Goal: Information Seeking & Learning: Find specific fact

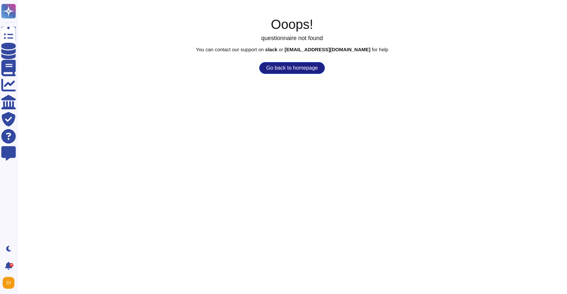
click at [299, 68] on button "Go back to homepage" at bounding box center [291, 68] width 65 height 12
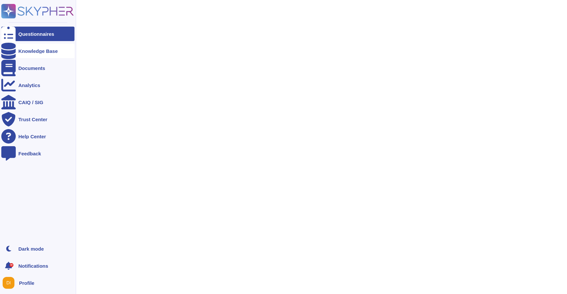
click at [43, 53] on div "Knowledge Base" at bounding box center [37, 51] width 39 height 5
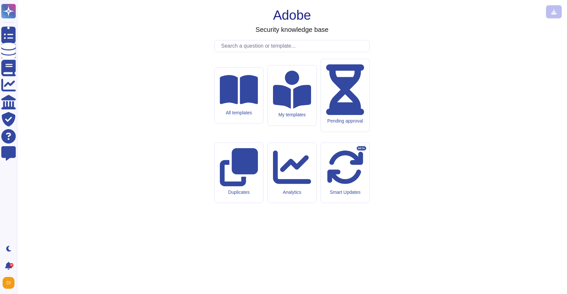
click at [248, 52] on input "text" at bounding box center [294, 45] width 152 height 11
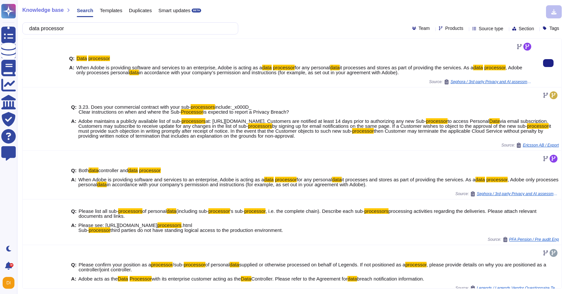
click at [167, 66] on span "When Adobe is providing software and services to an enterprise, Adobe is acting…" at bounding box center [170, 68] width 186 height 6
click at [167, 67] on span "When Adobe is providing software and services to an enterprise, Adobe is acting…" at bounding box center [170, 68] width 186 height 6
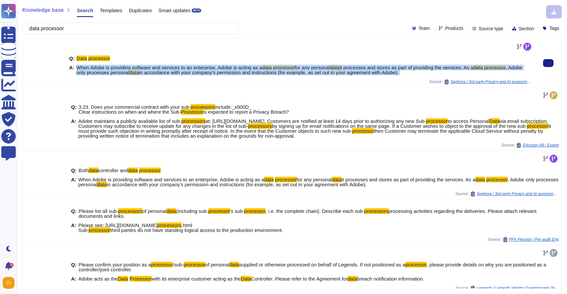
click at [167, 67] on span "When Adobe is providing software and services to an enterprise, Adobe is acting…" at bounding box center [170, 68] width 186 height 6
copy span "When Adobe is providing software and services to an enterprise, Adobe is acting…"
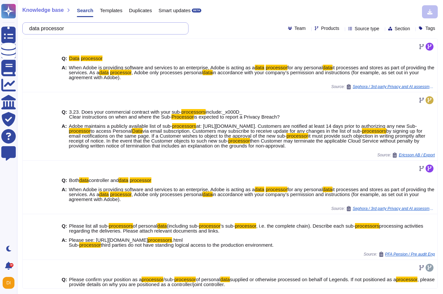
click at [74, 28] on input "data processor" at bounding box center [104, 28] width 156 height 11
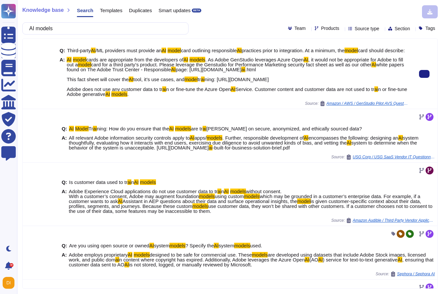
click at [116, 60] on div "Q: Third-party AI /ML providers must provide an AI model card outlining respons…" at bounding box center [234, 72] width 349 height 57
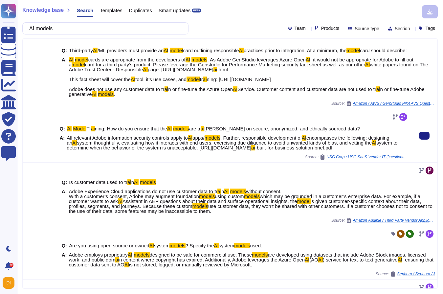
click at [100, 150] on span "system to determine when the behavior of the system is unacceptable. https://ww…" at bounding box center [232, 145] width 331 height 11
click at [100, 145] on span "system thoughtfully, evaluating how it interacts with end users, exercising due…" at bounding box center [224, 143] width 295 height 6
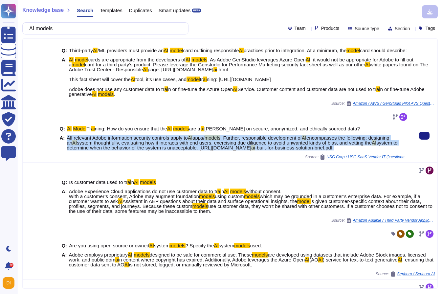
click at [100, 145] on span "system thoughtfully, evaluating how it interacts with end users, exercising due…" at bounding box center [224, 143] width 295 height 6
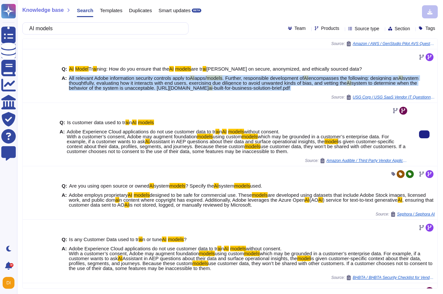
scroll to position [61, 0]
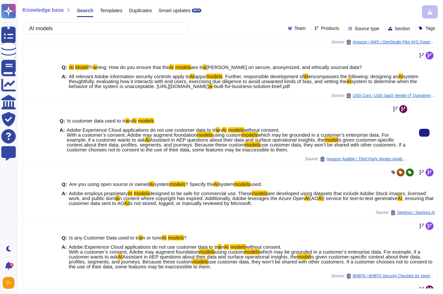
click at [152, 138] on span "without consent. With a customer’s consent, Adobe may augment foundation" at bounding box center [173, 132] width 213 height 11
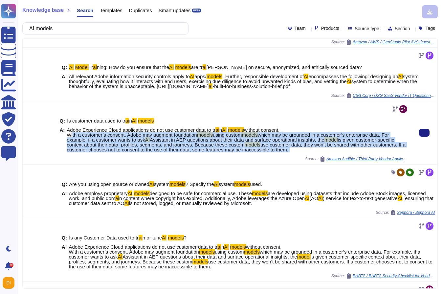
click at [152, 138] on span "without consent. With a customer’s consent, Adobe may augment foundation" at bounding box center [173, 132] width 213 height 11
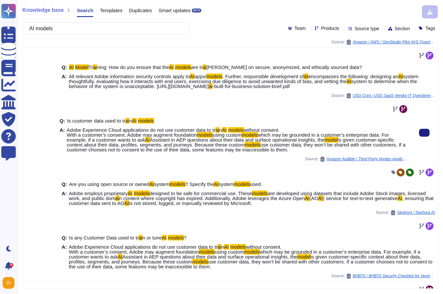
click at [189, 133] on div "Q: Is customer data used to tr ai n AI models A: Adobe Experience Cloud applica…" at bounding box center [234, 135] width 349 height 42
click at [189, 133] on span "Adobe Experience Cloud applications do not use customer data to tr" at bounding box center [141, 130] width 149 height 6
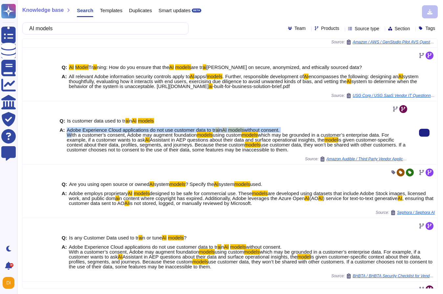
click at [189, 133] on span "Adobe Experience Cloud applications do not use customer data to tr" at bounding box center [141, 130] width 149 height 6
copy span "Adobe Experience Cloud applications do not use customer data to tr ai n AI mode…"
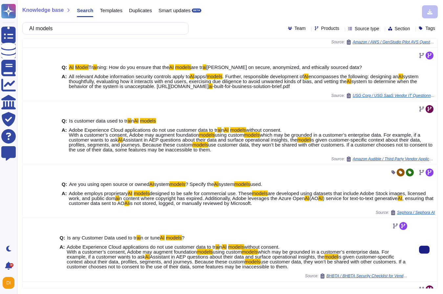
click at [138, 243] on div "Q: Is any Customer Data used to tr ai n or tune AI models ? A: Adobe Experience…" at bounding box center [234, 252] width 349 height 42
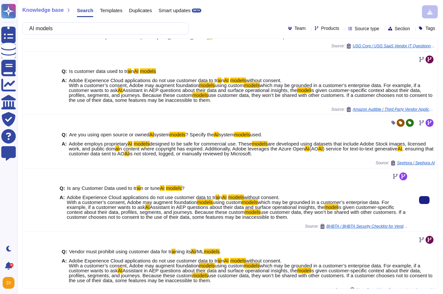
scroll to position [114, 0]
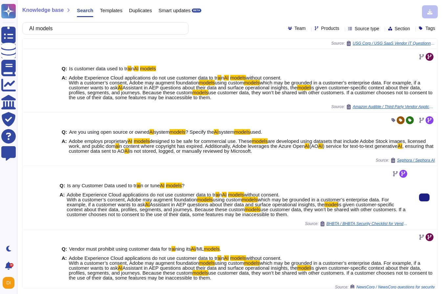
click at [155, 217] on span "use customer data, they won’t be shared with other customers. If a customer cho…" at bounding box center [236, 212] width 339 height 11
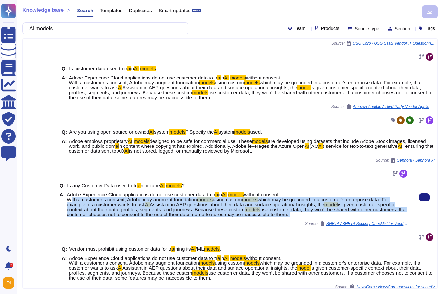
click at [155, 217] on span "use customer data, they won’t be shared with other customers. If a customer cho…" at bounding box center [236, 212] width 339 height 11
click at [146, 207] on span "which may be grounded in a customer’s enterprise data. For example, if a custom…" at bounding box center [228, 202] width 322 height 11
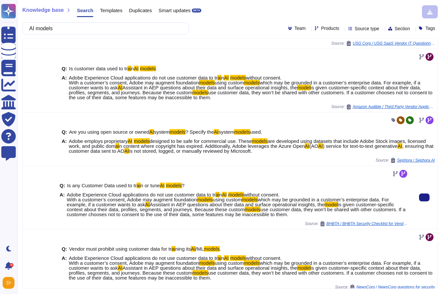
click at [222, 197] on span "n" at bounding box center [220, 195] width 3 height 6
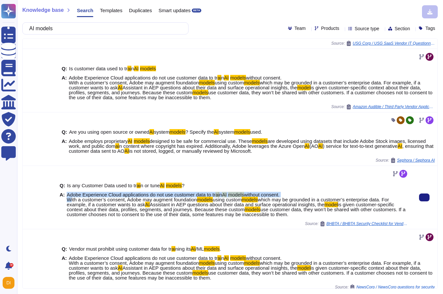
click at [222, 197] on span "n" at bounding box center [220, 195] width 3 height 6
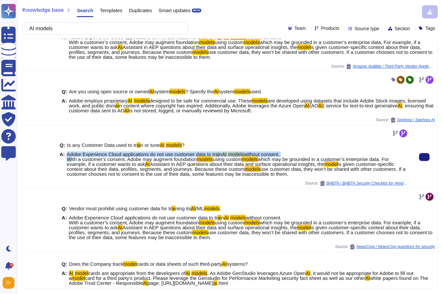
scroll to position [213, 0]
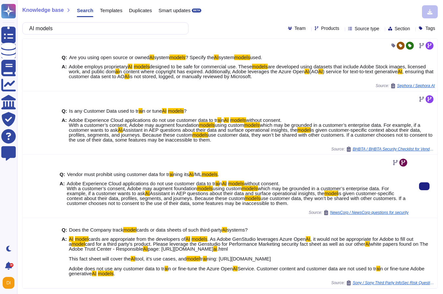
click at [188, 181] on span "without consent. With a customer’s consent, Adobe may augment foundation" at bounding box center [173, 186] width 213 height 11
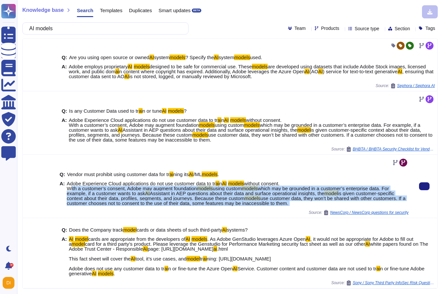
click at [188, 181] on span "without consent. With a customer’s consent, Adobe may augment foundation" at bounding box center [173, 186] width 213 height 11
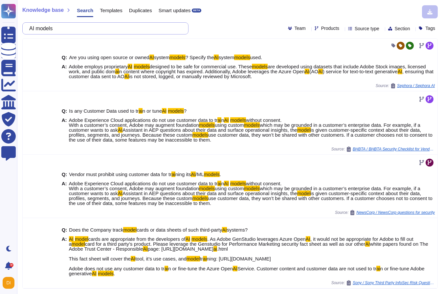
click at [114, 31] on input "AI models" at bounding box center [104, 28] width 156 height 11
paste input "What are the limitations of the AI model? (e.g., potential biases, accuracy lim…"
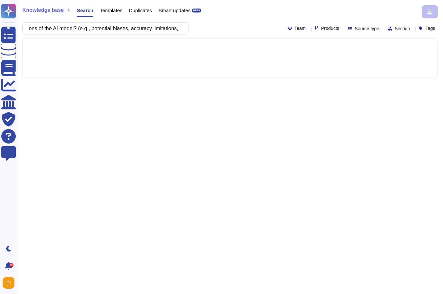
type input "What are the limitations of the AI model? (e.g., potential biases, accuracy lim…"
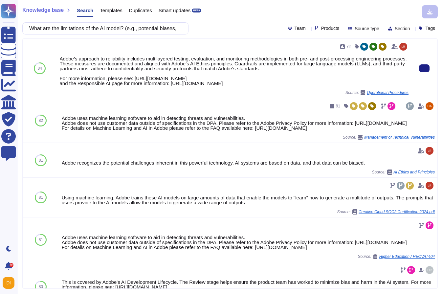
click at [115, 66] on div "Adobe’s approach to reliability includes multilayered testing, evaluation, and …" at bounding box center [234, 71] width 349 height 30
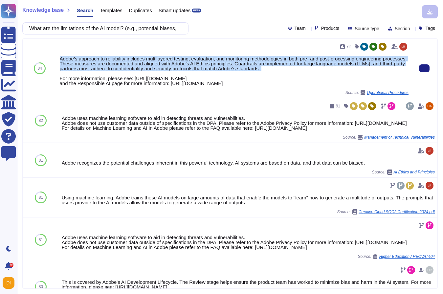
click at [115, 66] on div "Adobe’s approach to reliability includes multilayered testing, evaluation, and …" at bounding box center [234, 71] width 349 height 30
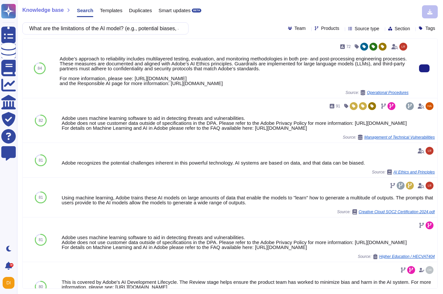
click at [136, 69] on div "Adobe’s approach to reliability includes multilayered testing, evaluation, and …" at bounding box center [234, 71] width 349 height 30
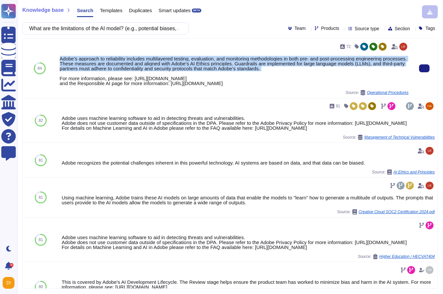
click at [136, 69] on div "Adobe’s approach to reliability includes multilayered testing, evaluation, and …" at bounding box center [234, 71] width 349 height 30
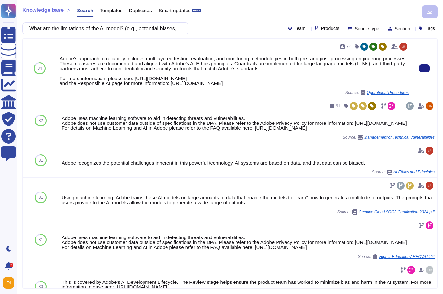
click at [181, 77] on div "Adobe’s approach to reliability includes multilayered testing, evaluation, and …" at bounding box center [234, 71] width 349 height 30
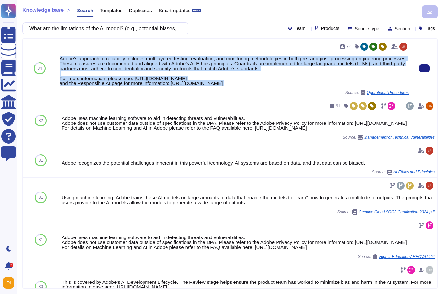
drag, startPoint x: 60, startPoint y: 57, endPoint x: 304, endPoint y: 94, distance: 247.4
click at [304, 94] on div "72 Adobe’s approach to reliability includes multilayered testing, evaluation, a…" at bounding box center [234, 68] width 349 height 54
copy div "Adobe’s approach to reliability includes multilayered testing, evaluation, and …"
